Goal: Task Accomplishment & Management: Use online tool/utility

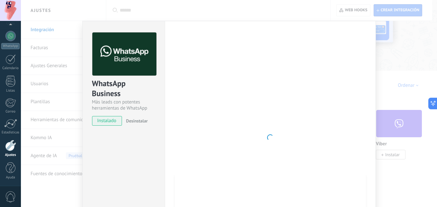
drag, startPoint x: 220, startPoint y: 178, endPoint x: 218, endPoint y: 152, distance: 26.2
click at [218, 152] on div at bounding box center [270, 137] width 191 height 210
click at [12, 122] on div at bounding box center [10, 124] width 13 height 10
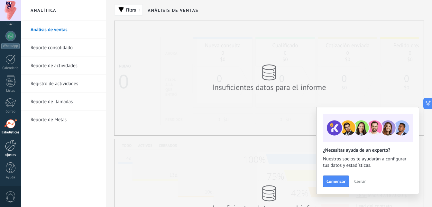
click at [10, 143] on div at bounding box center [10, 145] width 11 height 11
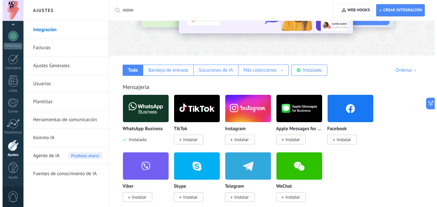
scroll to position [72, 0]
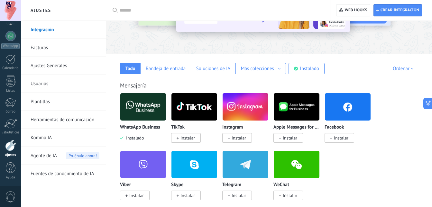
click at [140, 104] on img at bounding box center [143, 106] width 46 height 31
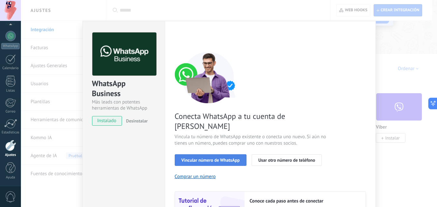
click at [198, 158] on span "Vincular número de WhatsApp" at bounding box center [210, 160] width 58 height 5
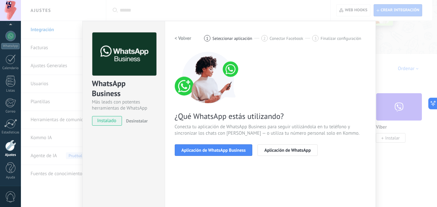
click at [198, 149] on span "Aplicación de WhatsApp Business" at bounding box center [213, 150] width 64 height 5
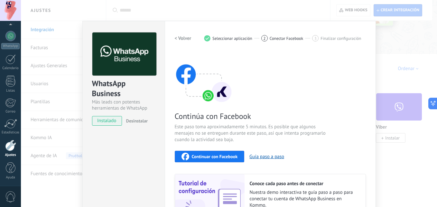
click at [200, 158] on span "Continuar con Facebook" at bounding box center [215, 156] width 46 height 5
